Goal: Find contact information: Find contact information

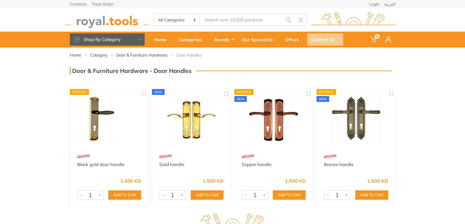
click at [324, 43] on div "Contact Us" at bounding box center [325, 39] width 36 height 12
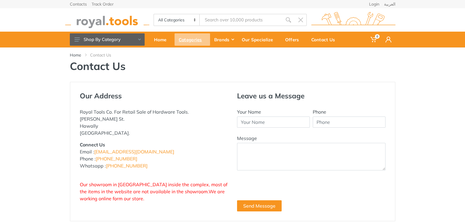
click at [192, 40] on div "Categories" at bounding box center [191, 39] width 35 height 12
